Goal: Information Seeking & Learning: Learn about a topic

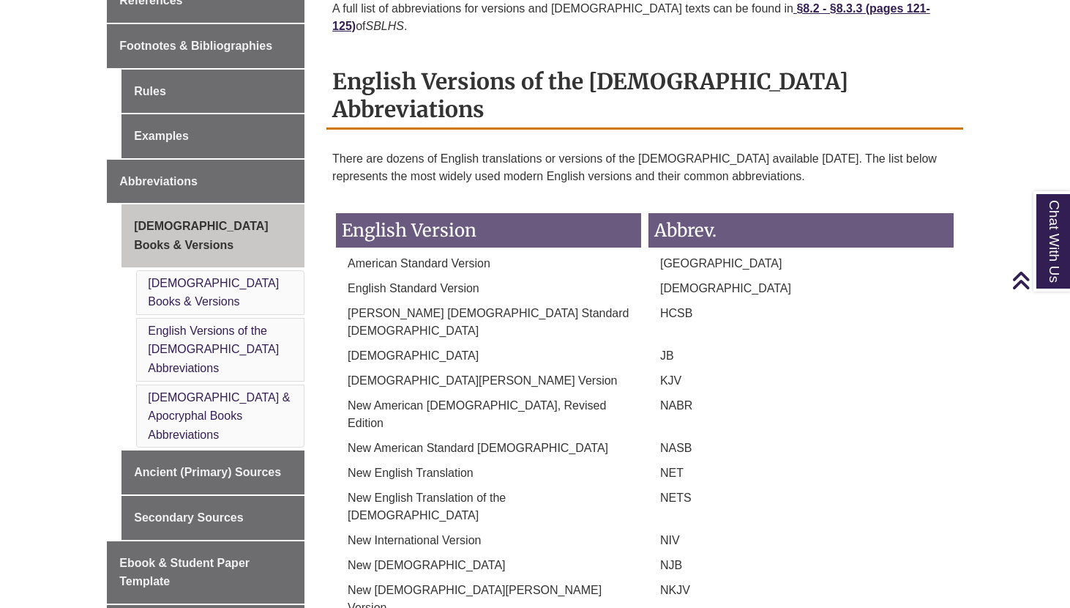
scroll to position [570, 0]
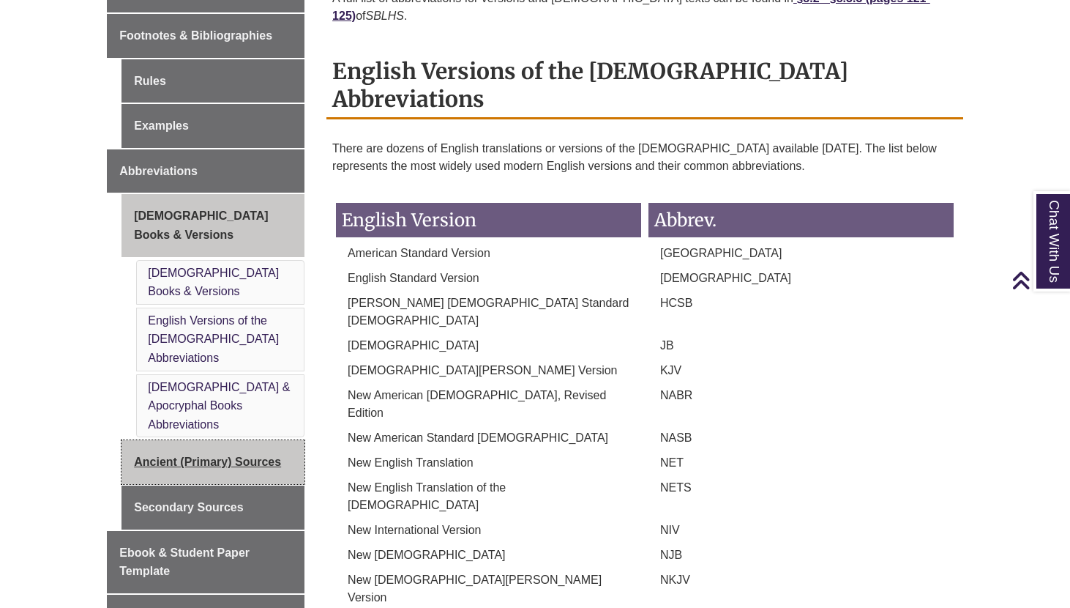
click at [247, 440] on link "Ancient (Primary) Sources" at bounding box center [213, 462] width 183 height 44
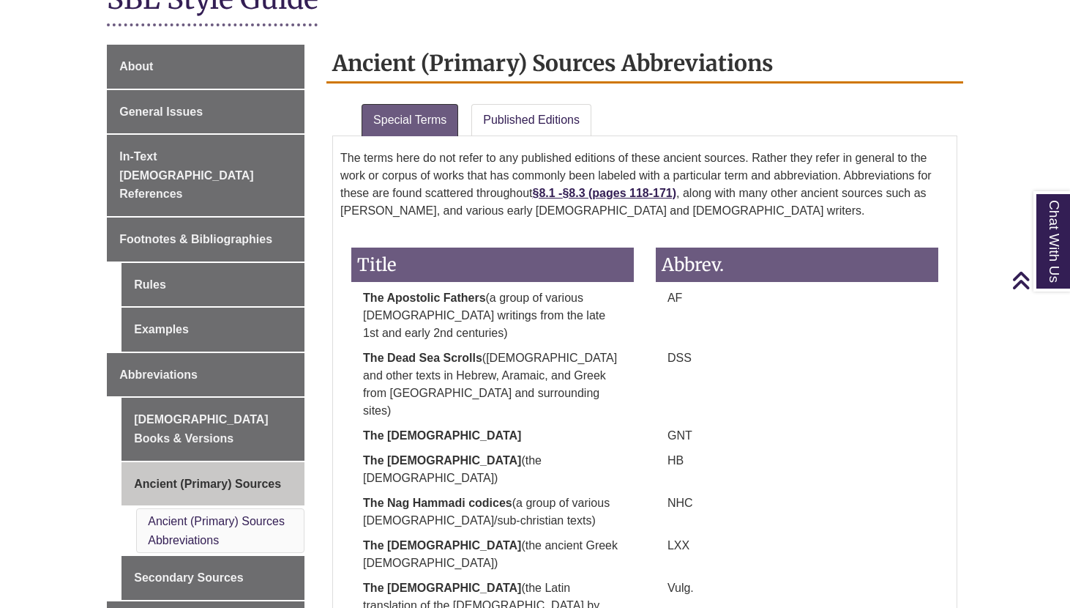
scroll to position [366, 0]
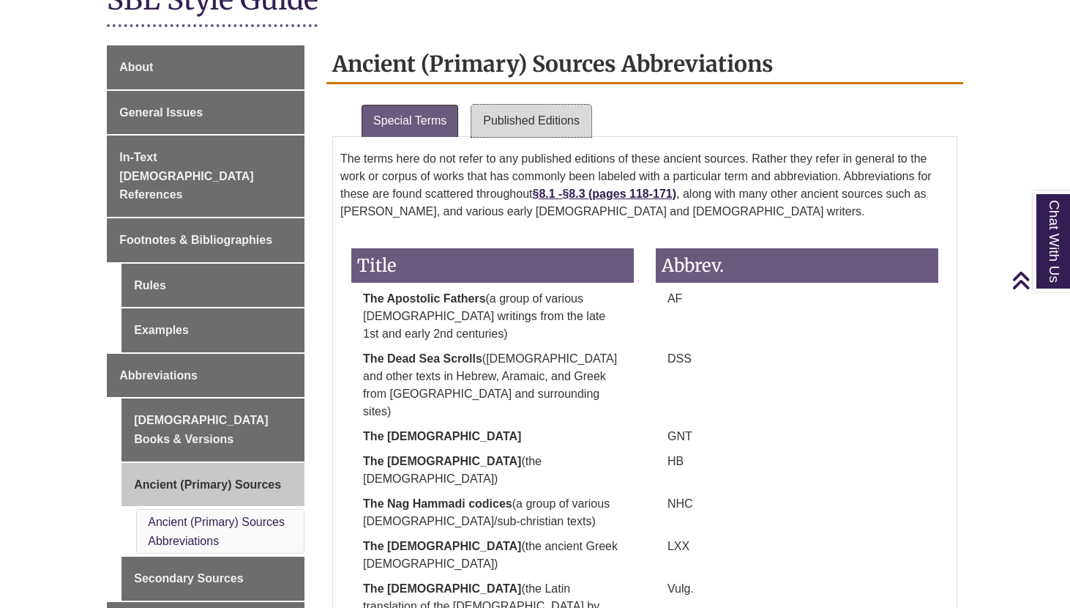
click at [540, 114] on link "Published Editions" at bounding box center [532, 121] width 120 height 32
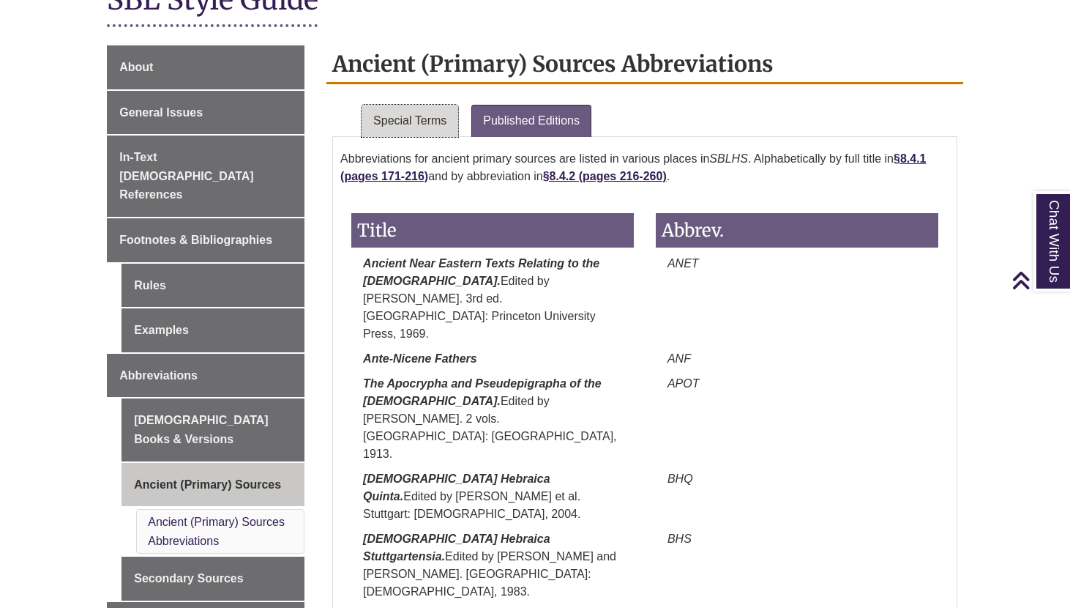
click at [398, 131] on link "Special Terms" at bounding box center [410, 121] width 97 height 32
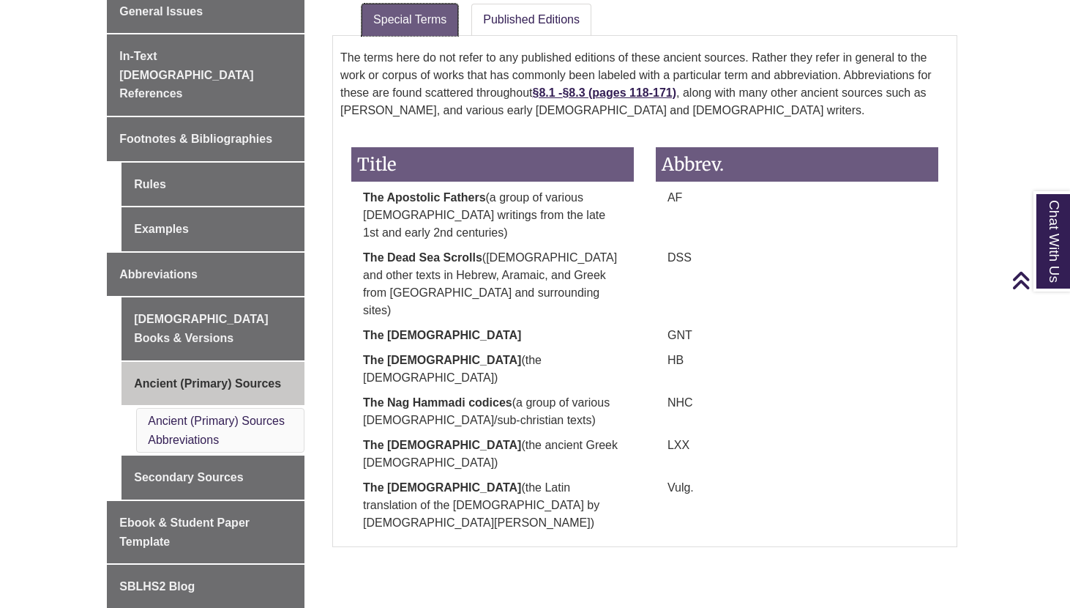
scroll to position [486, 0]
